Goal: Task Accomplishment & Management: Manage account settings

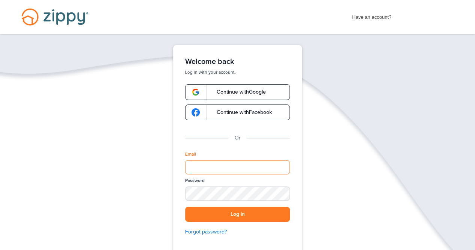
click at [195, 168] on input "Email" at bounding box center [237, 167] width 105 height 14
click at [237, 166] on input "**********" at bounding box center [237, 167] width 105 height 14
type input "**********"
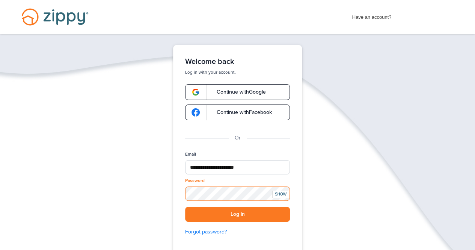
click at [185, 207] on button "Log in" at bounding box center [237, 214] width 105 height 15
